Goal: Navigation & Orientation: Go to known website

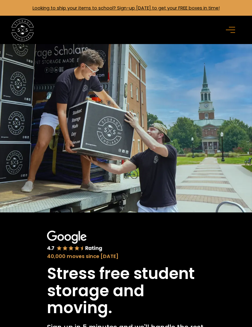
click at [231, 30] on rect "menu" at bounding box center [230, 30] width 9 height 1
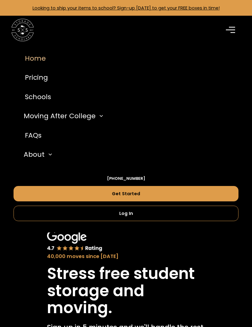
click at [183, 214] on link "Log In" at bounding box center [126, 213] width 225 height 15
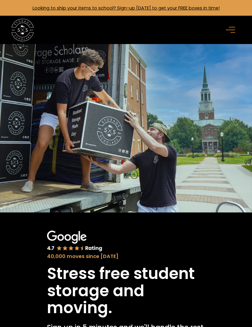
click at [231, 27] on rect "menu" at bounding box center [232, 27] width 6 height 1
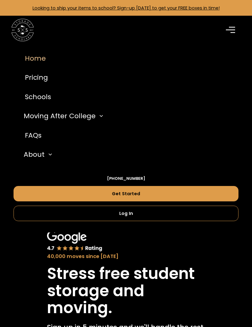
click at [199, 214] on link "Log In" at bounding box center [126, 213] width 225 height 15
